Goal: Transaction & Acquisition: Purchase product/service

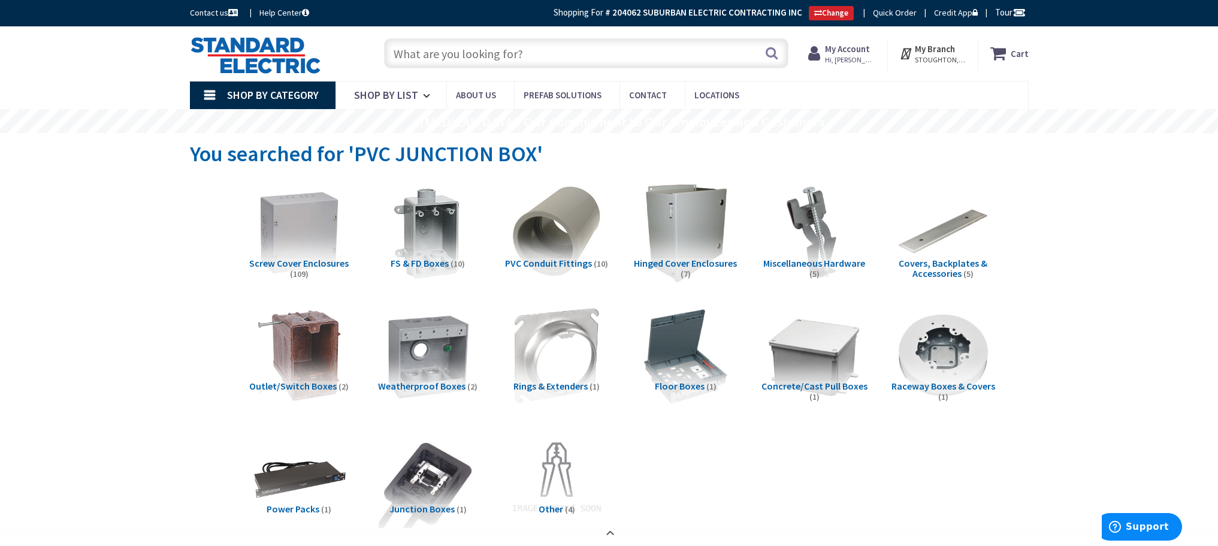
click at [487, 59] on input "text" at bounding box center [586, 53] width 404 height 30
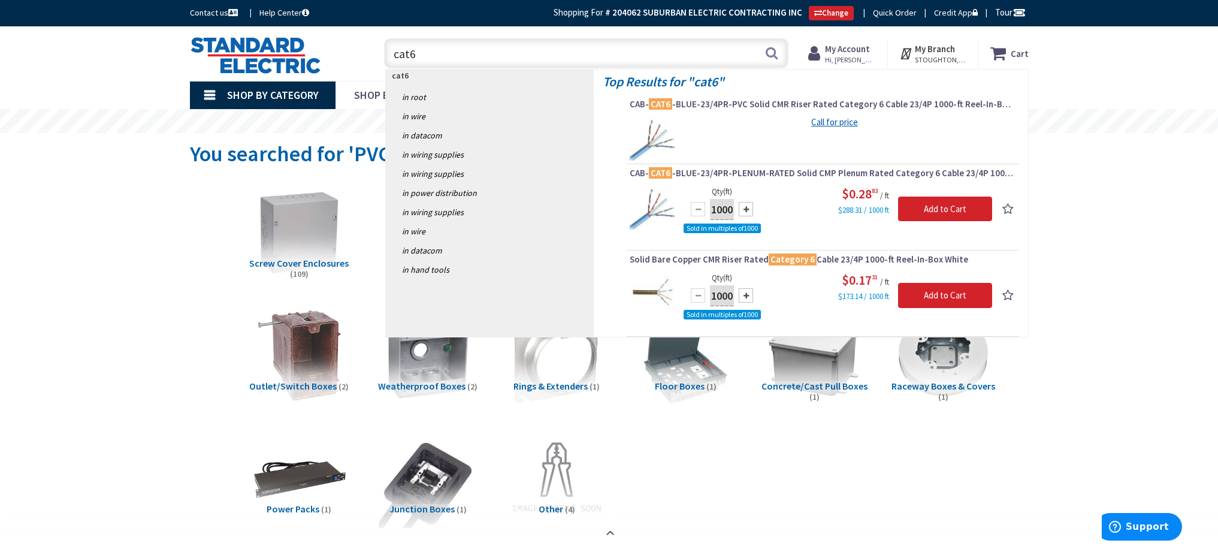
drag, startPoint x: 475, startPoint y: 57, endPoint x: 321, endPoint y: 71, distance: 155.2
click at [327, 71] on div "Toggle Nav cat6 cat6 Search Cart My Cart Close" at bounding box center [609, 54] width 857 height 40
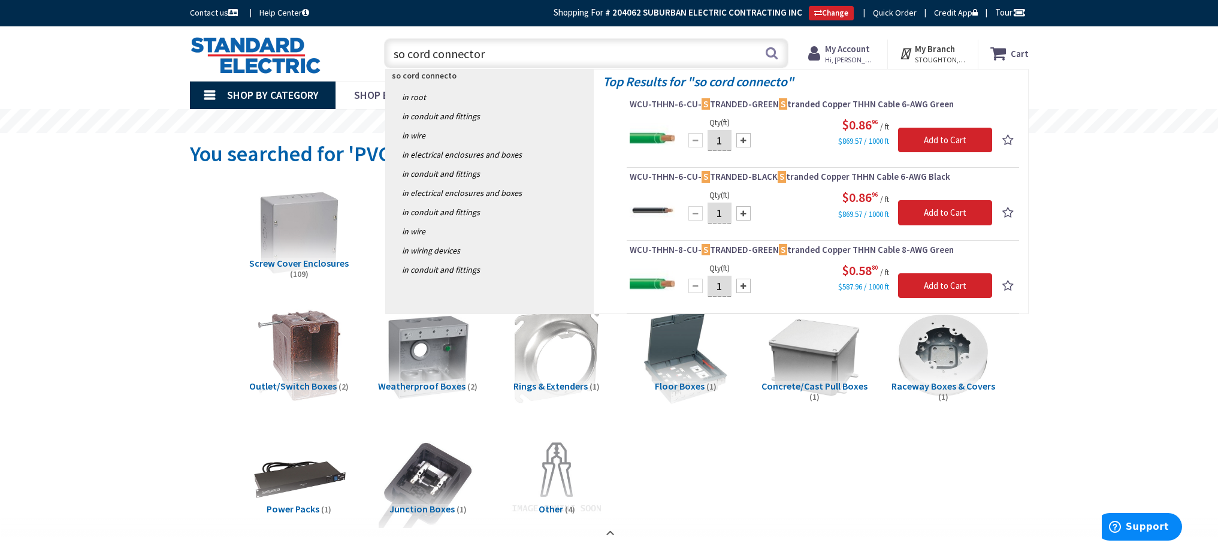
type input "so cord connectorr"
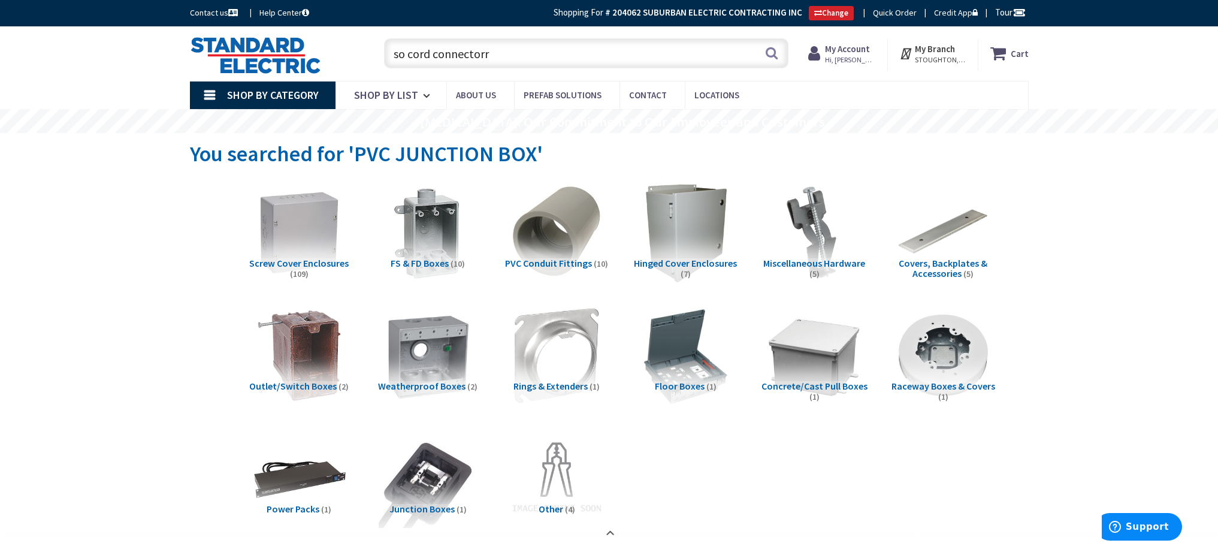
click at [496, 52] on input "so cord connectorr" at bounding box center [586, 53] width 404 height 30
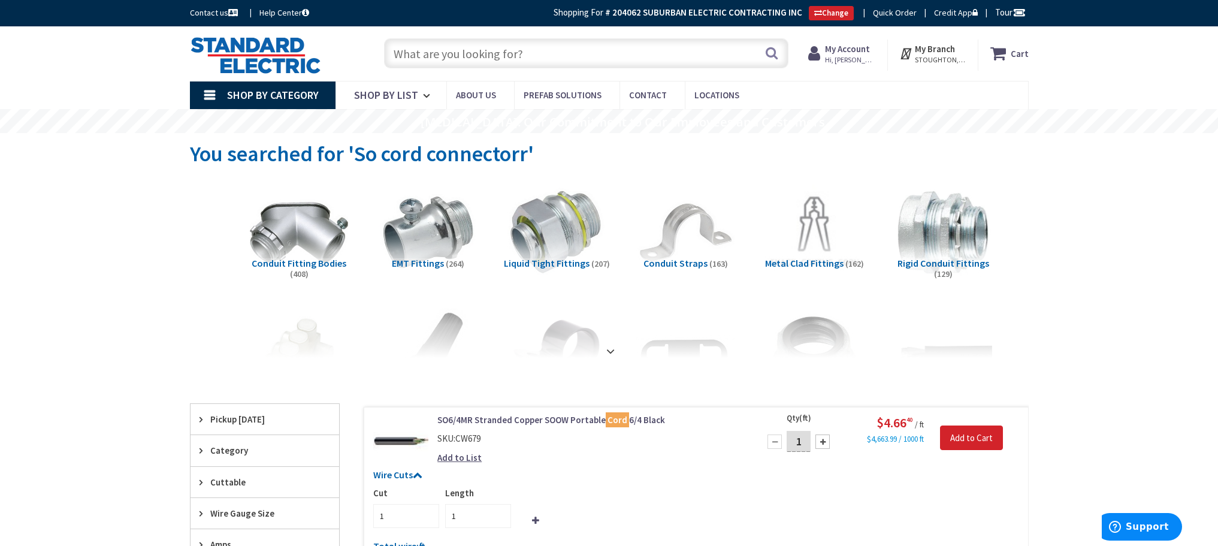
type input "[GEOGRAPHIC_DATA], [GEOGRAPHIC_DATA]"
click at [611, 348] on strong at bounding box center [610, 351] width 14 height 13
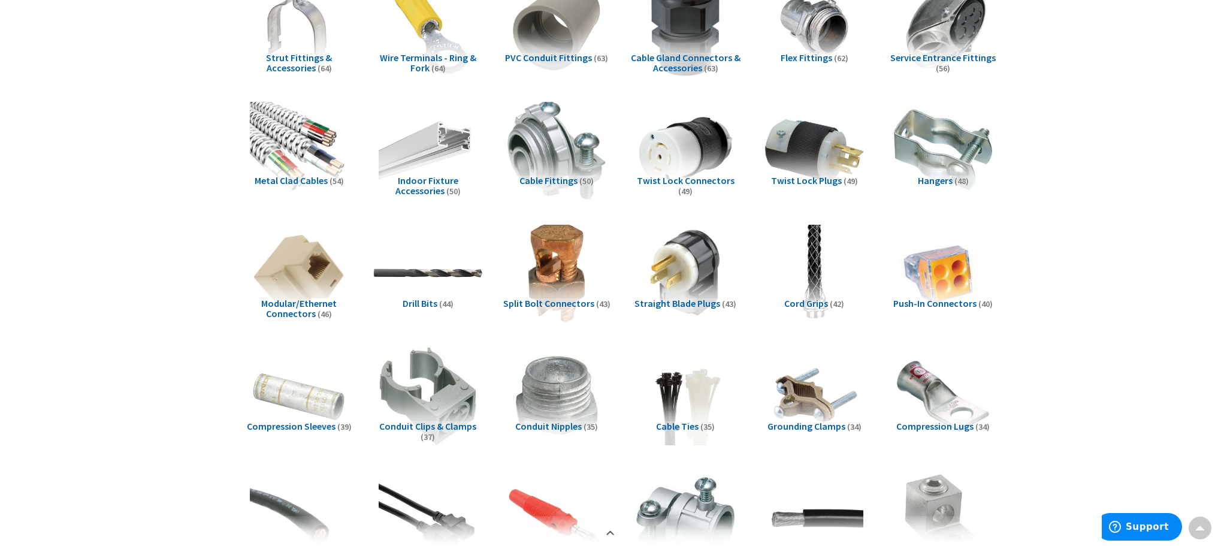
scroll to position [479, 0]
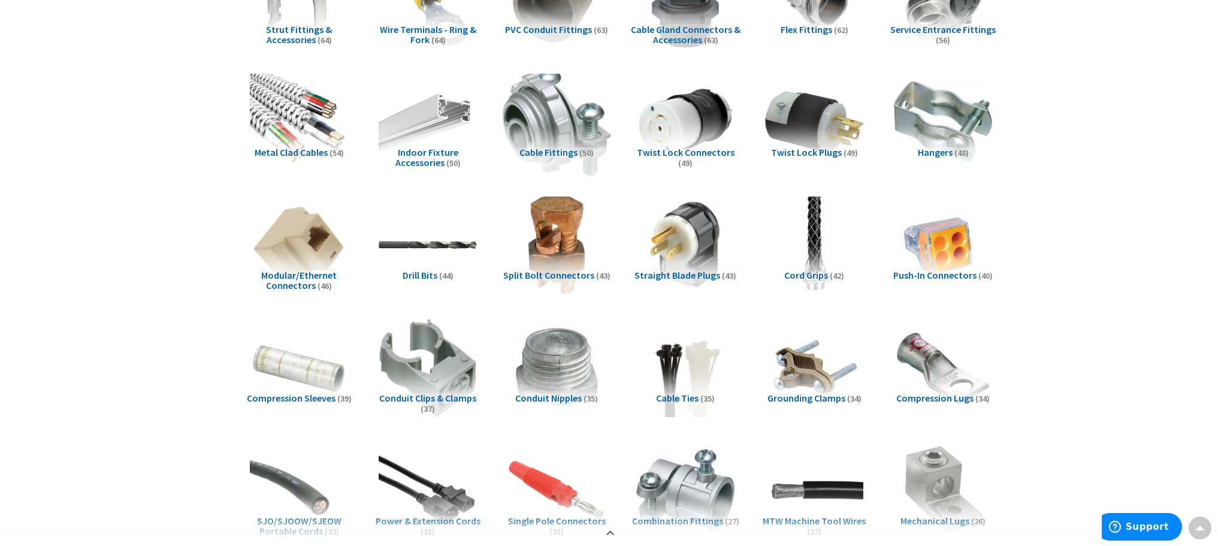
click at [571, 111] on img at bounding box center [556, 122] width 108 height 108
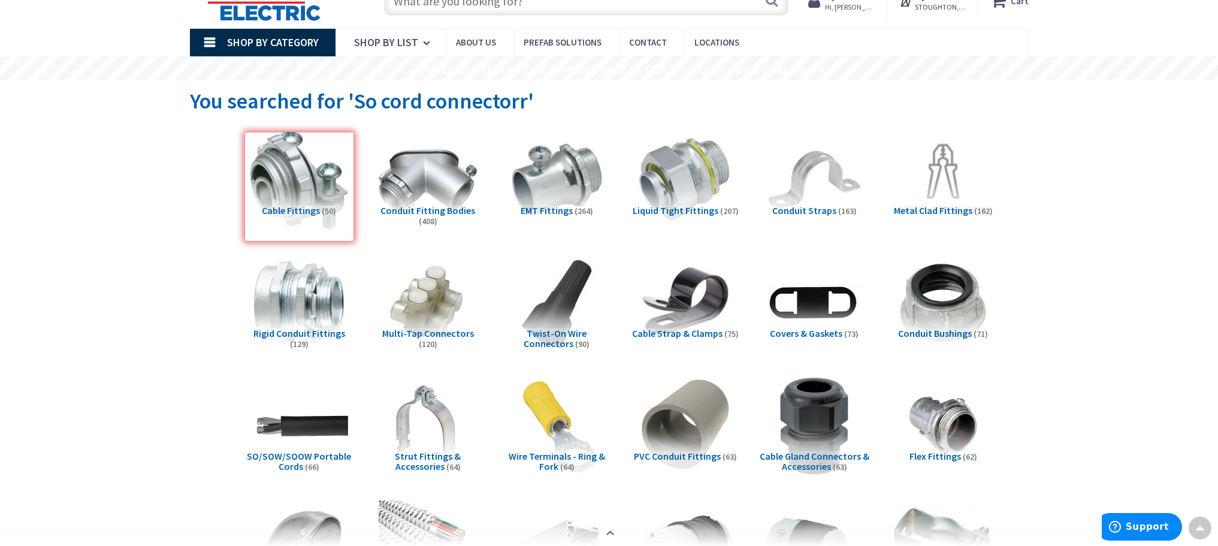
scroll to position [0, 0]
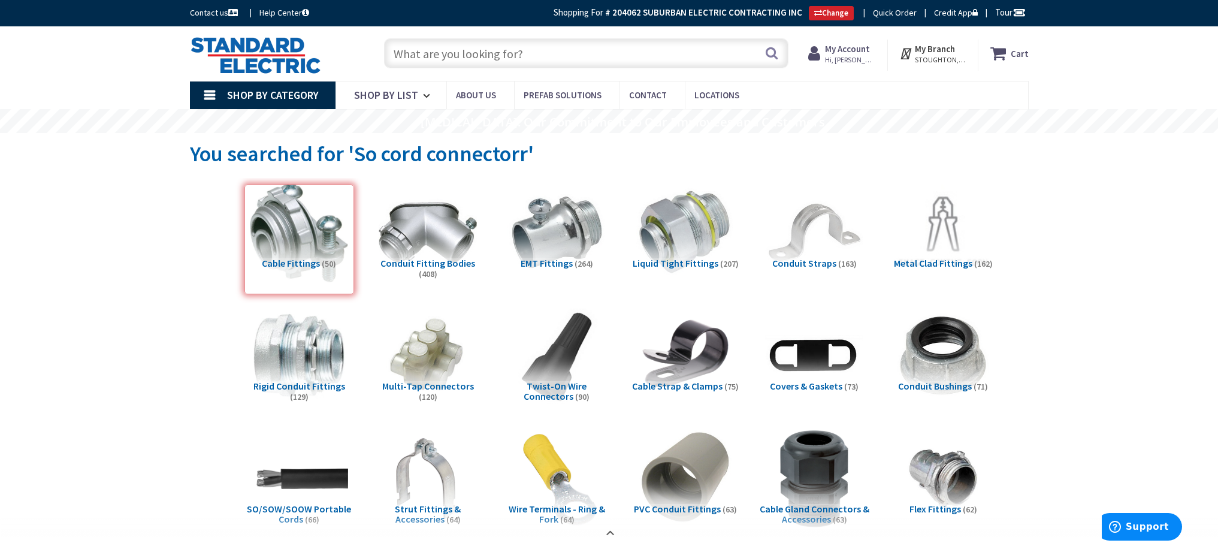
click at [494, 53] on input "text" at bounding box center [586, 53] width 404 height 30
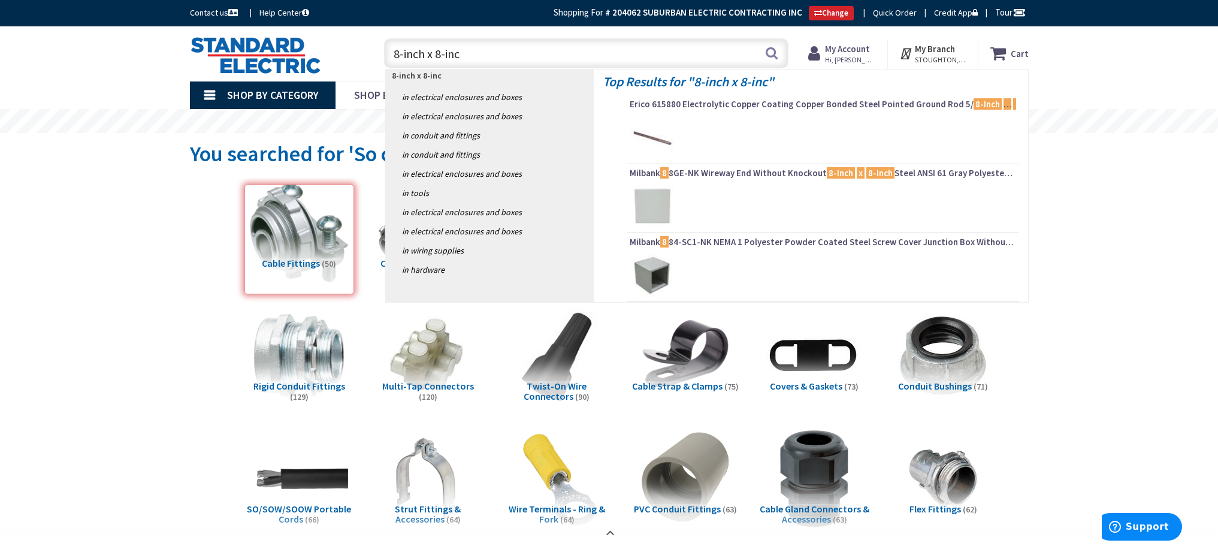
type input "8-inch x 8-inch"
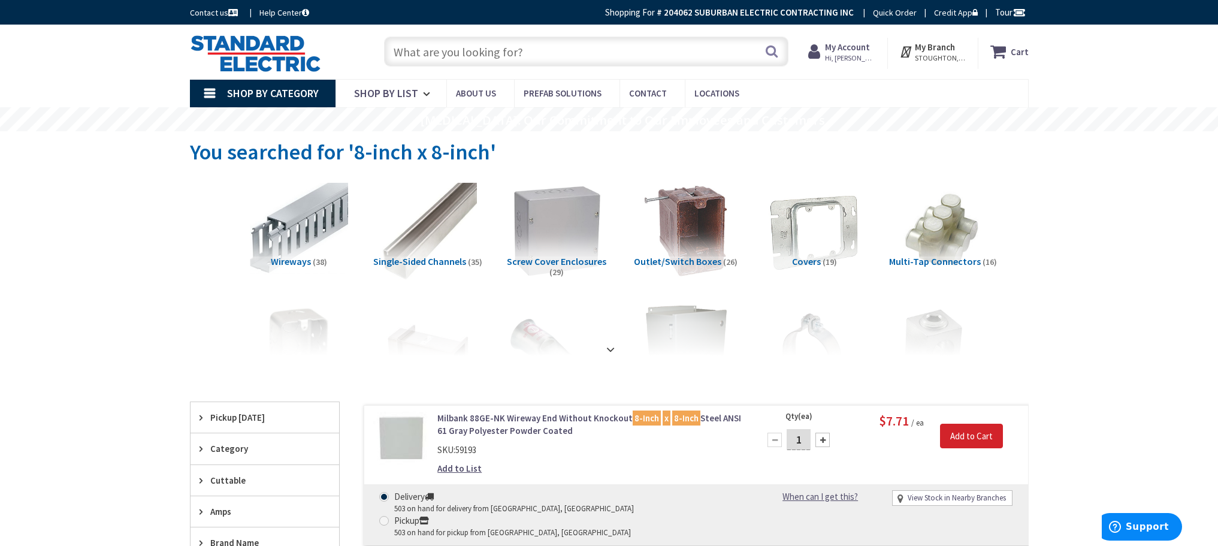
click at [549, 250] on img at bounding box center [556, 231] width 108 height 108
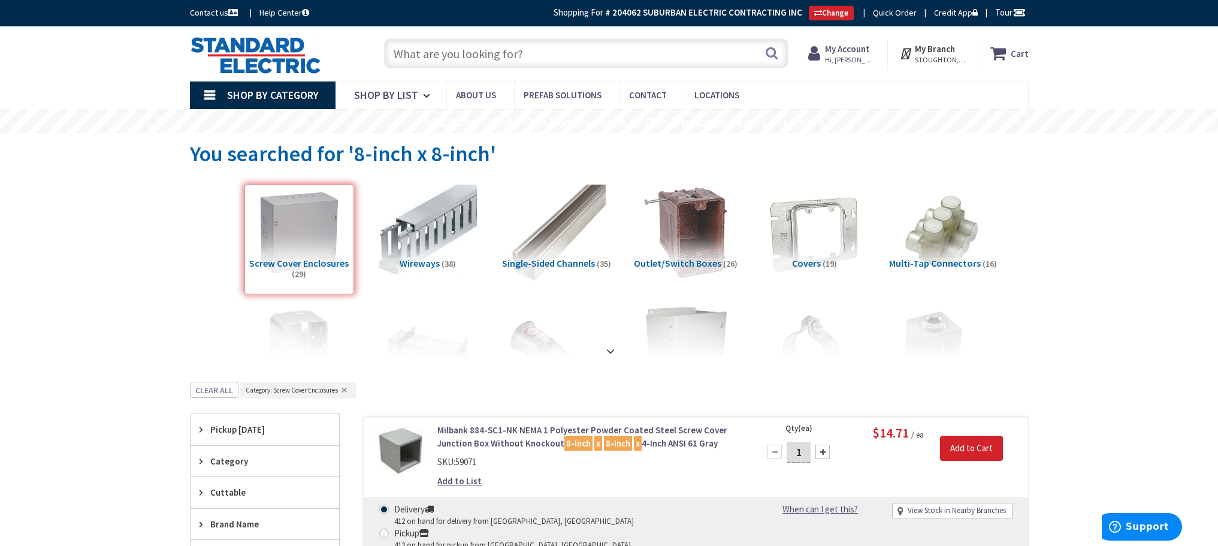
click at [451, 55] on input "text" at bounding box center [586, 53] width 404 height 30
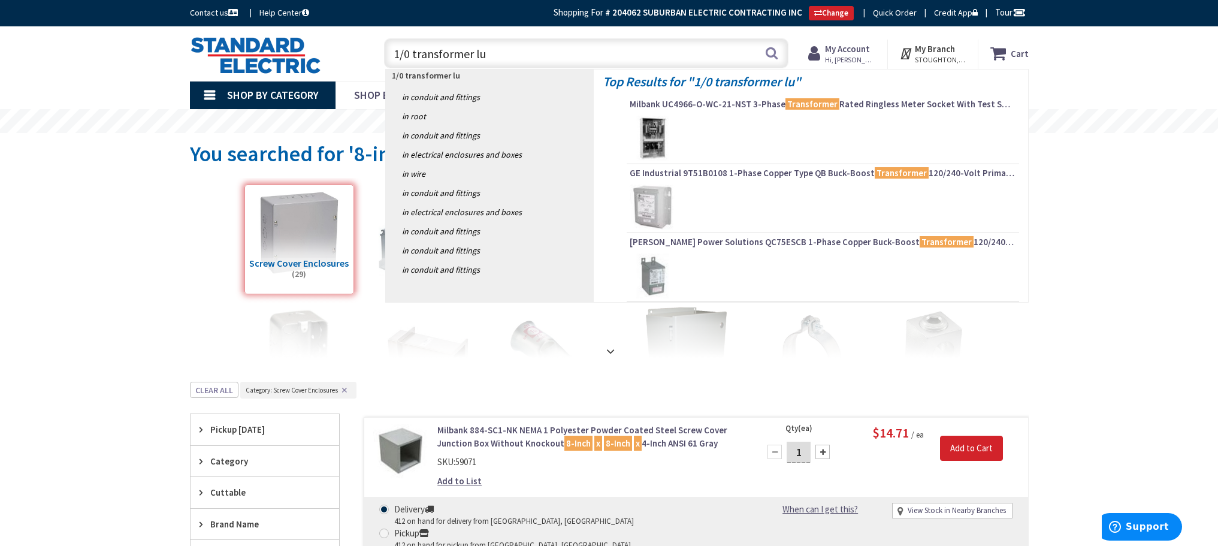
type input "1/0 transformer lug"
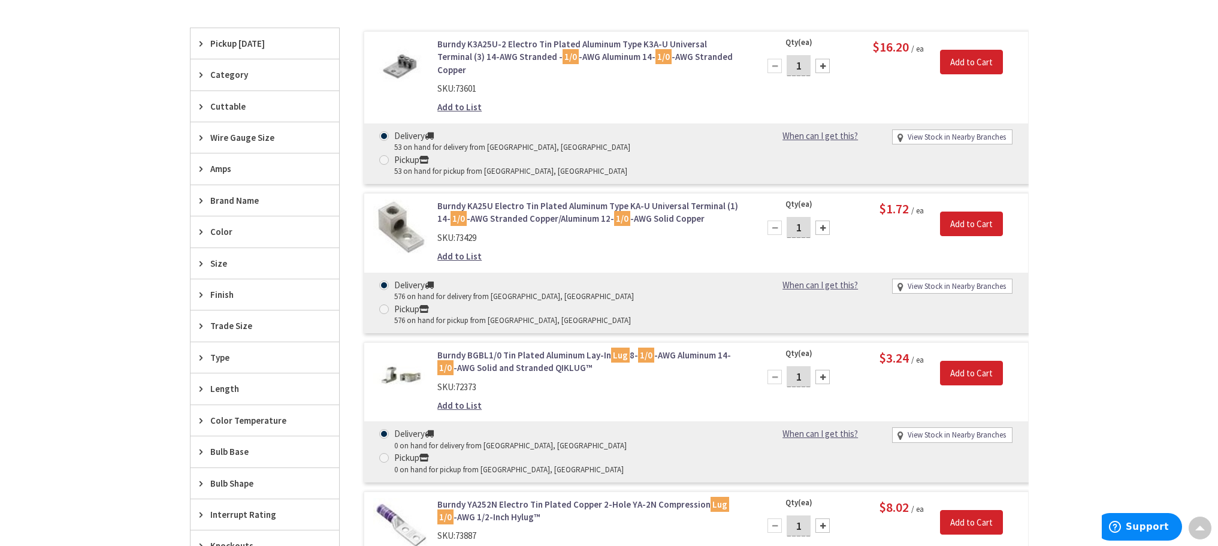
scroll to position [361, 0]
